Goal: Transaction & Acquisition: Download file/media

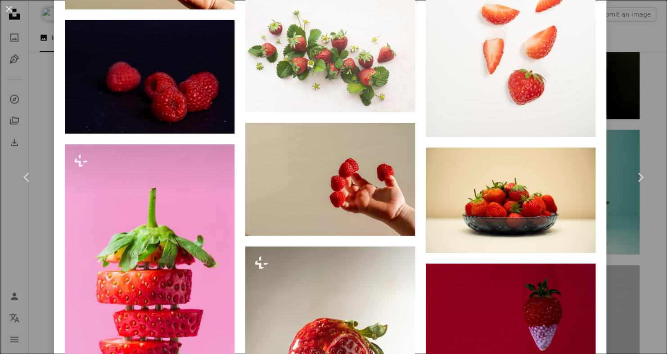
scroll to position [4604, 0]
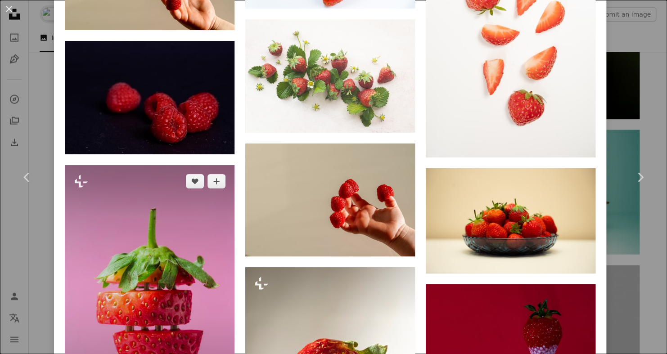
click at [196, 189] on img at bounding box center [150, 292] width 170 height 255
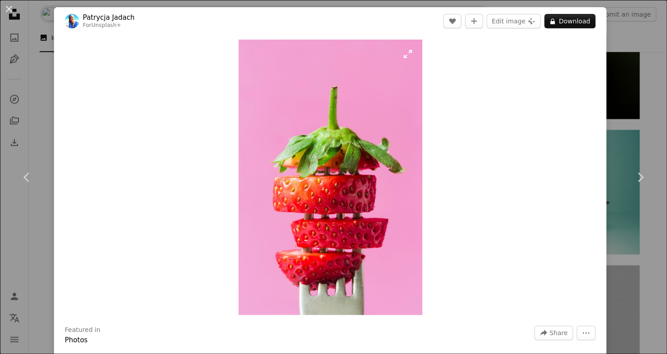
click at [318, 203] on img "Zoom in on this image" at bounding box center [331, 178] width 184 height 276
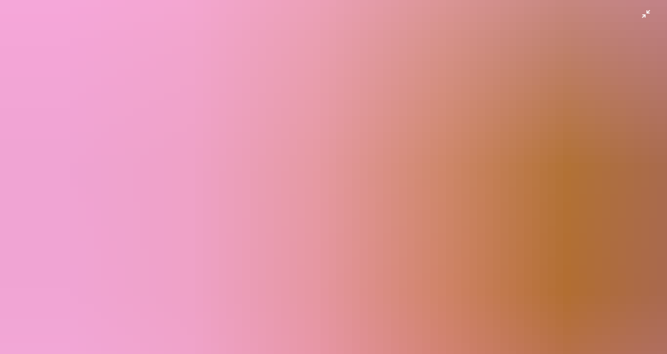
scroll to position [403, 0]
